Goal: Information Seeking & Learning: Learn about a topic

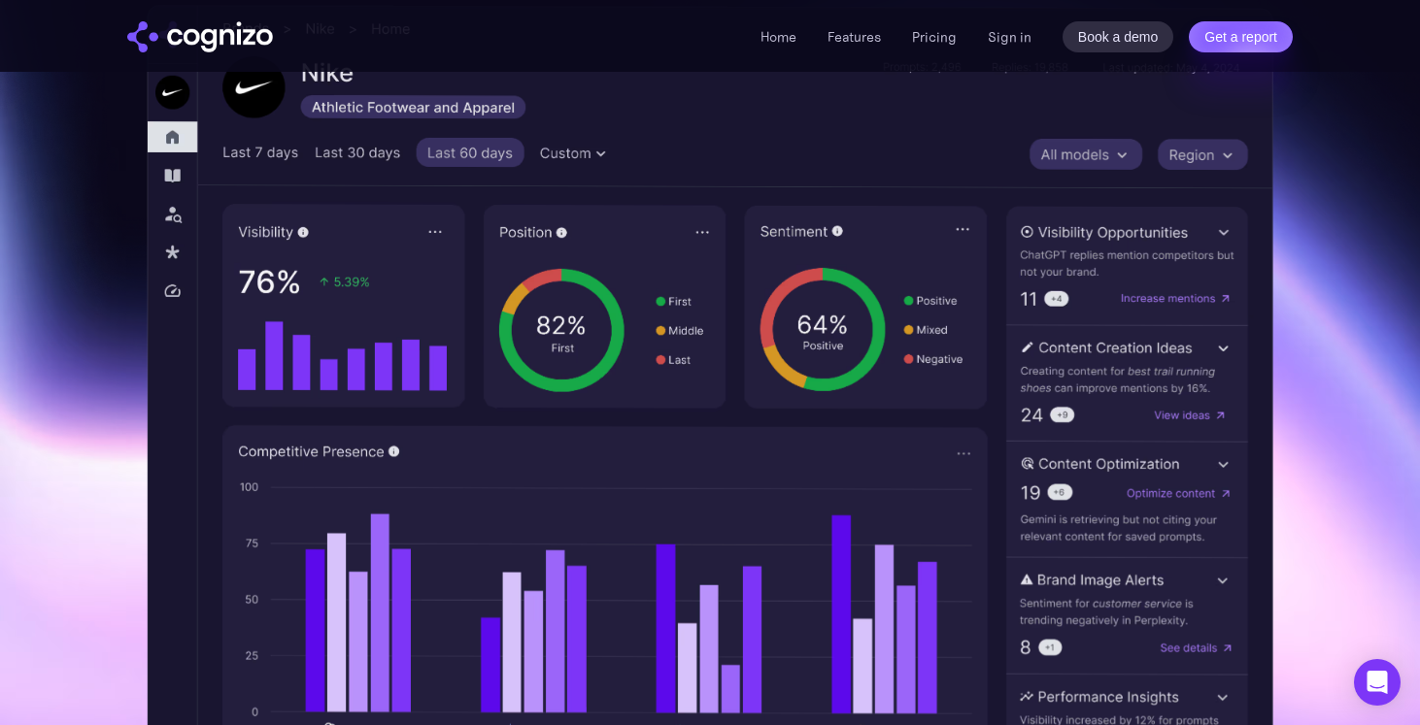
scroll to position [554, 0]
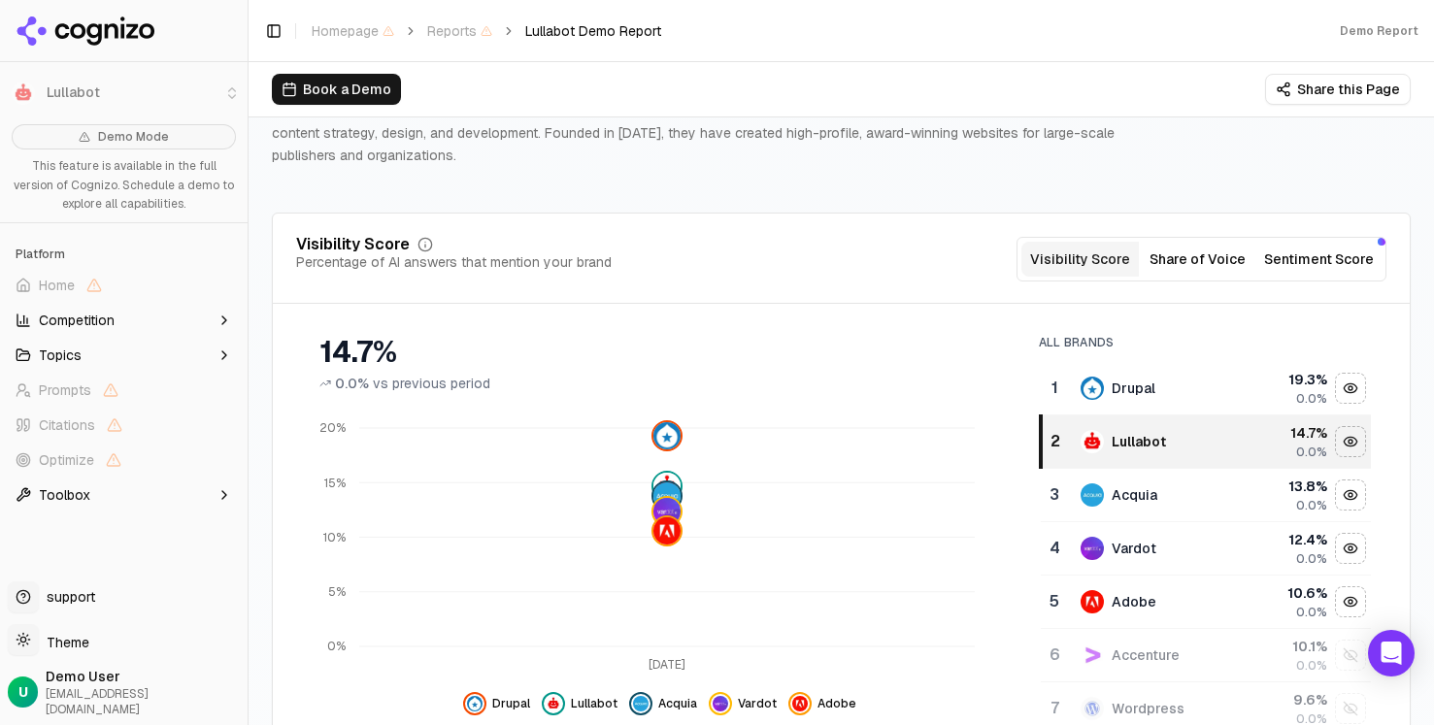
scroll to position [106, 0]
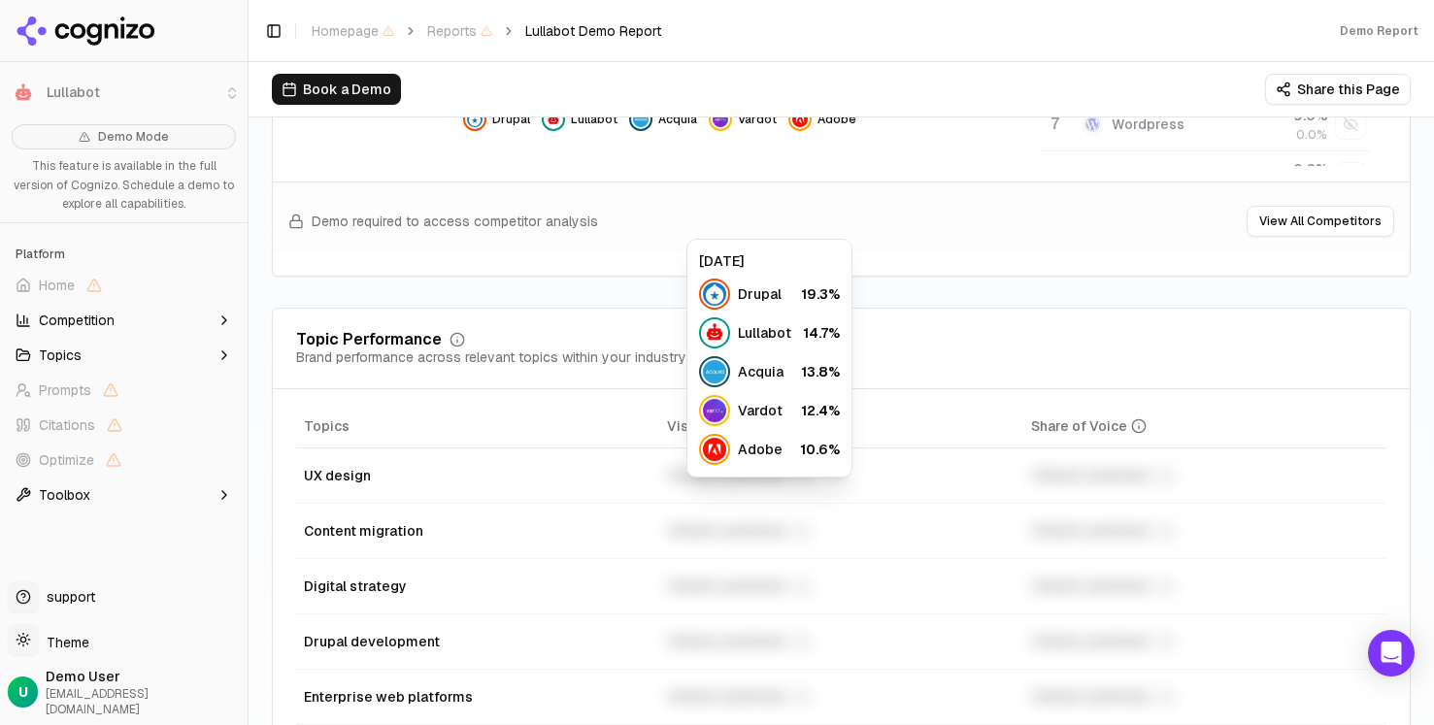
scroll to position [722, 0]
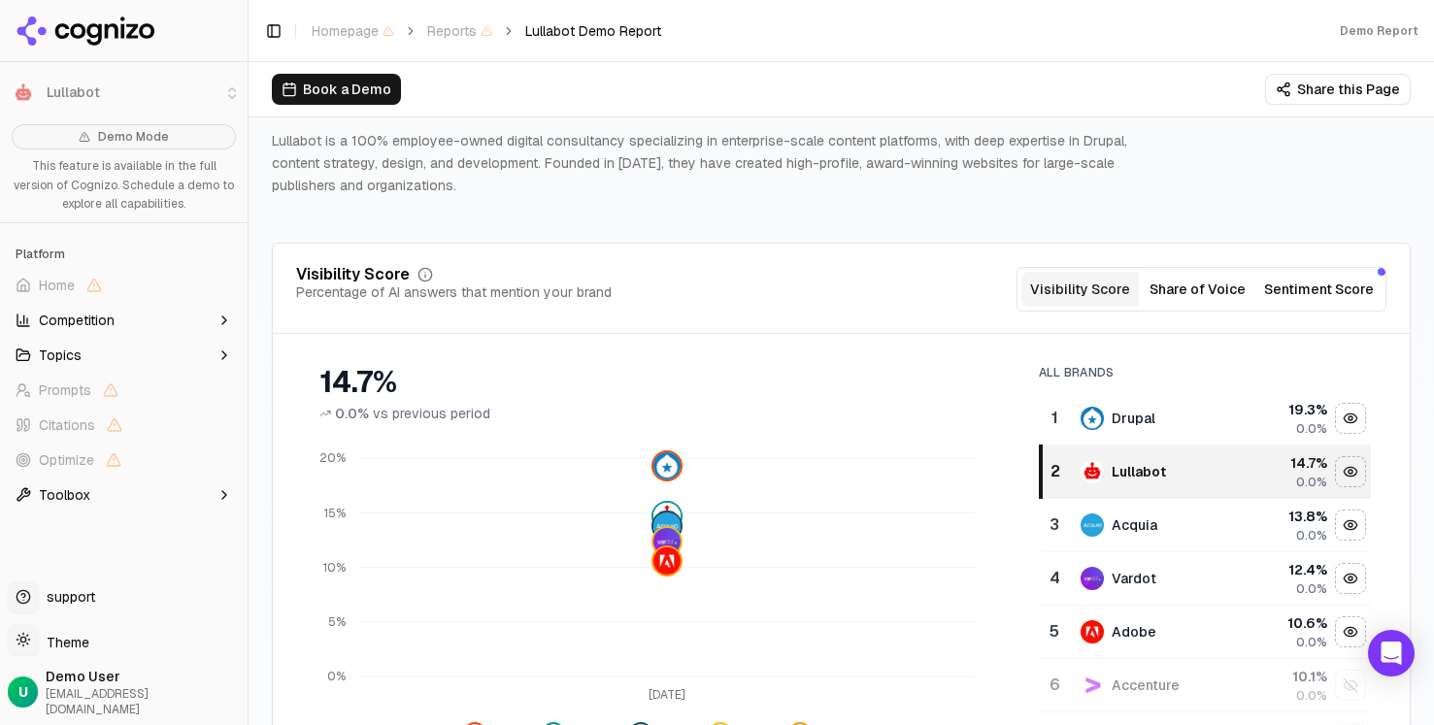
scroll to position [0, 0]
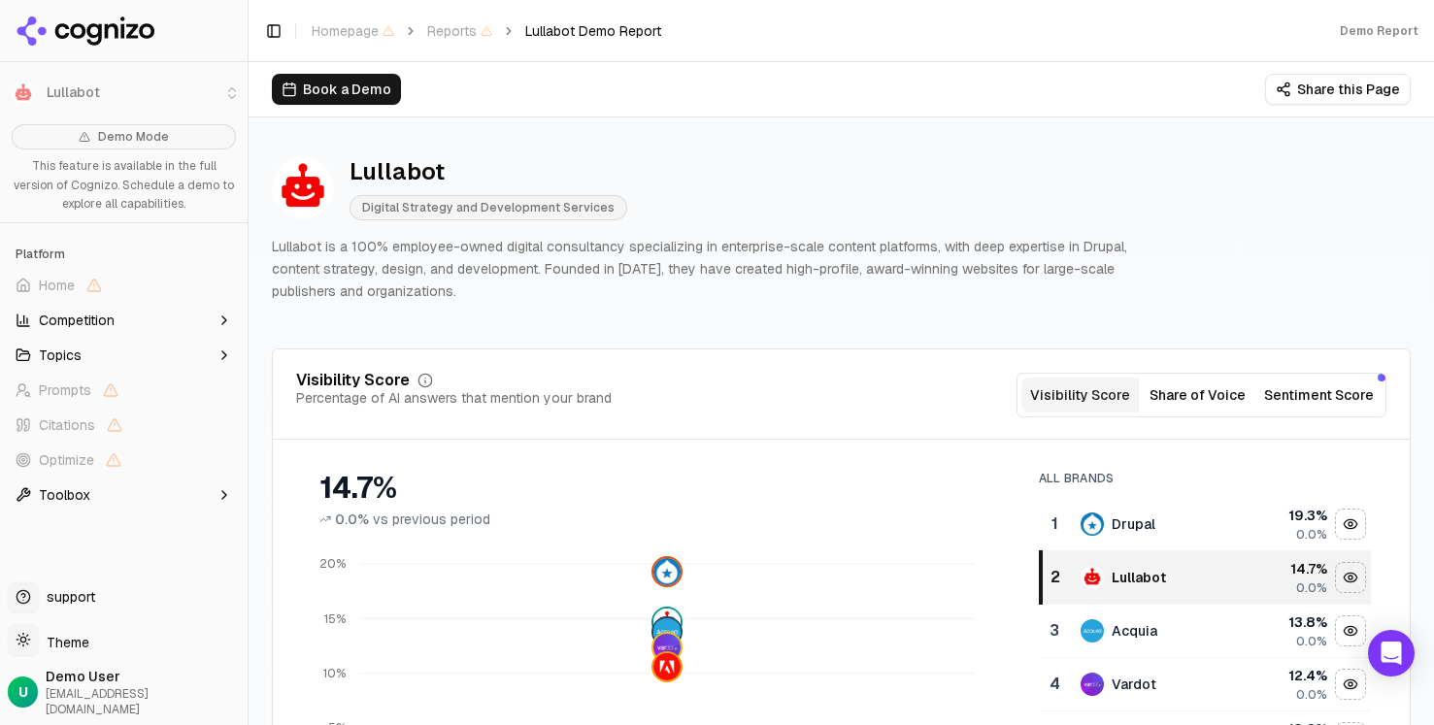
click at [39, 30] on icon at bounding box center [42, 30] width 9 height 9
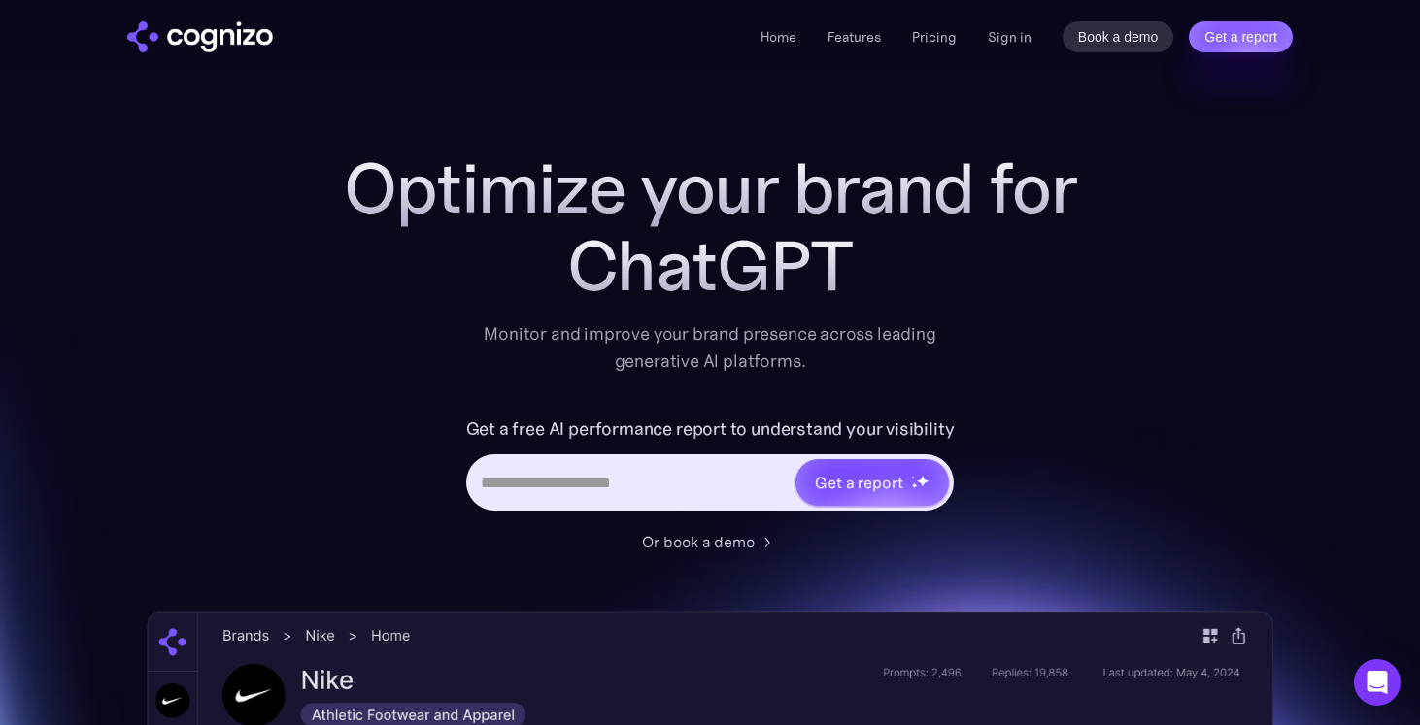
click at [936, 37] on link "Pricing" at bounding box center [934, 36] width 45 height 17
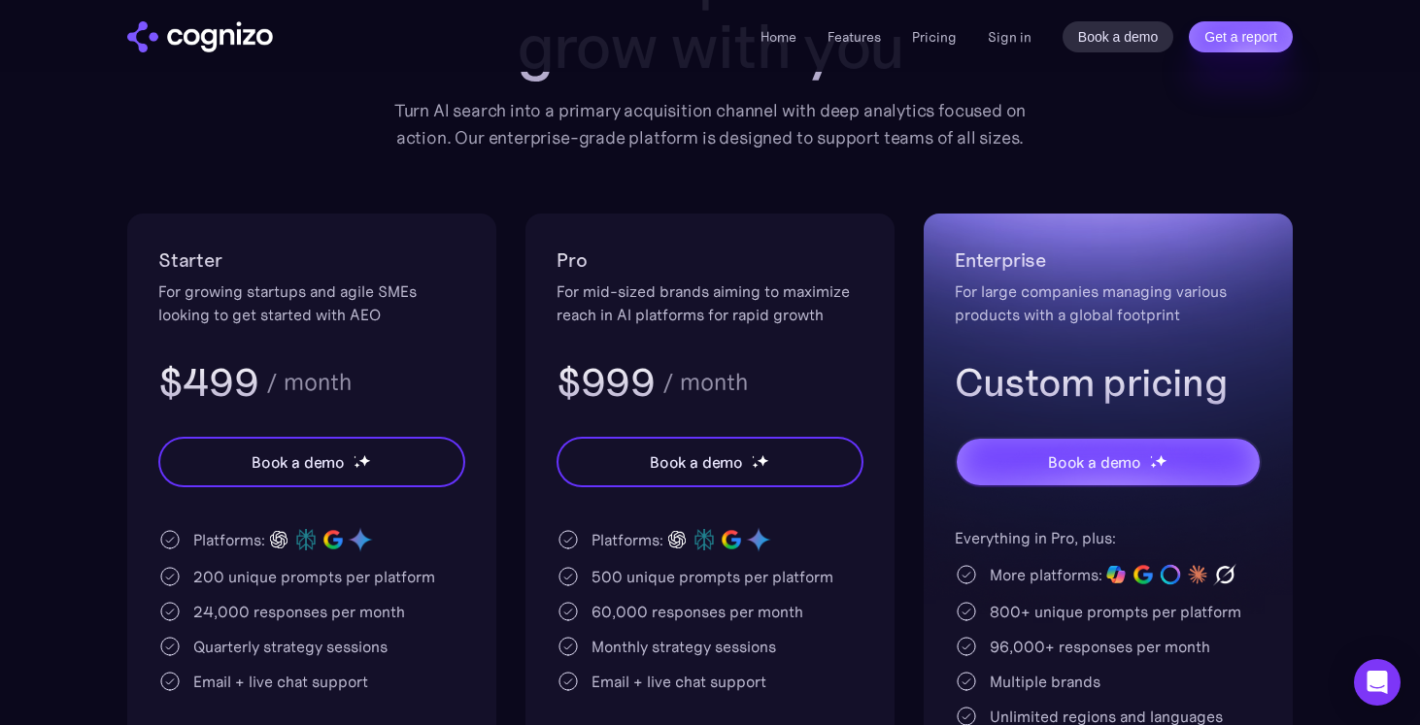
scroll to position [284, 0]
